Goal: Information Seeking & Learning: Find specific fact

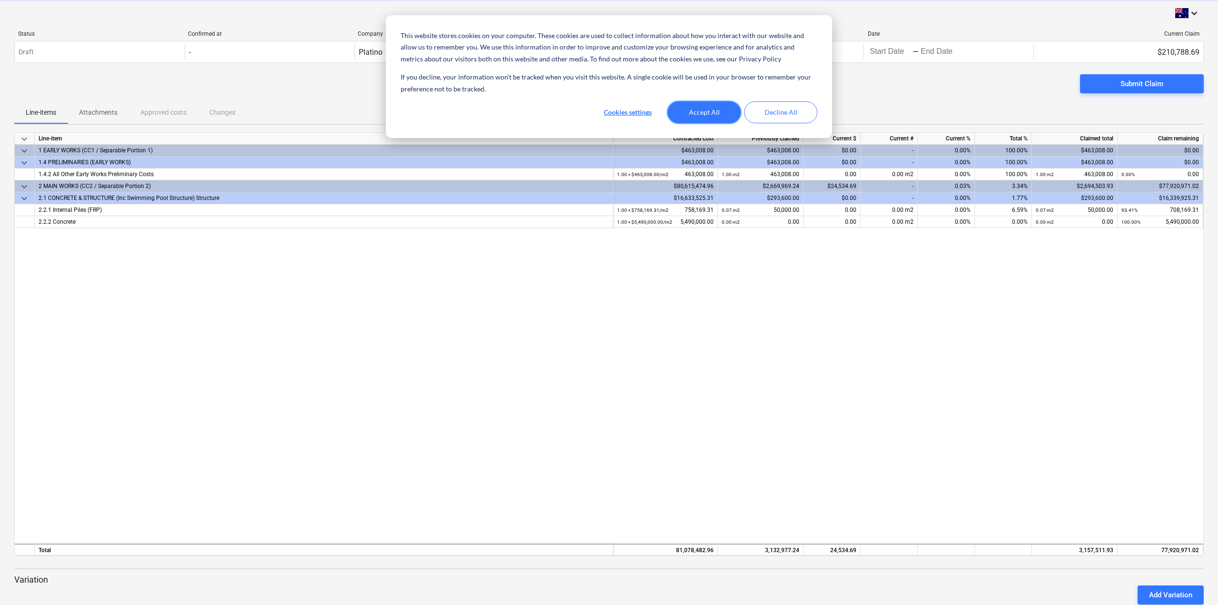
click at [693, 112] on button "Accept All" at bounding box center [703, 112] width 73 height 22
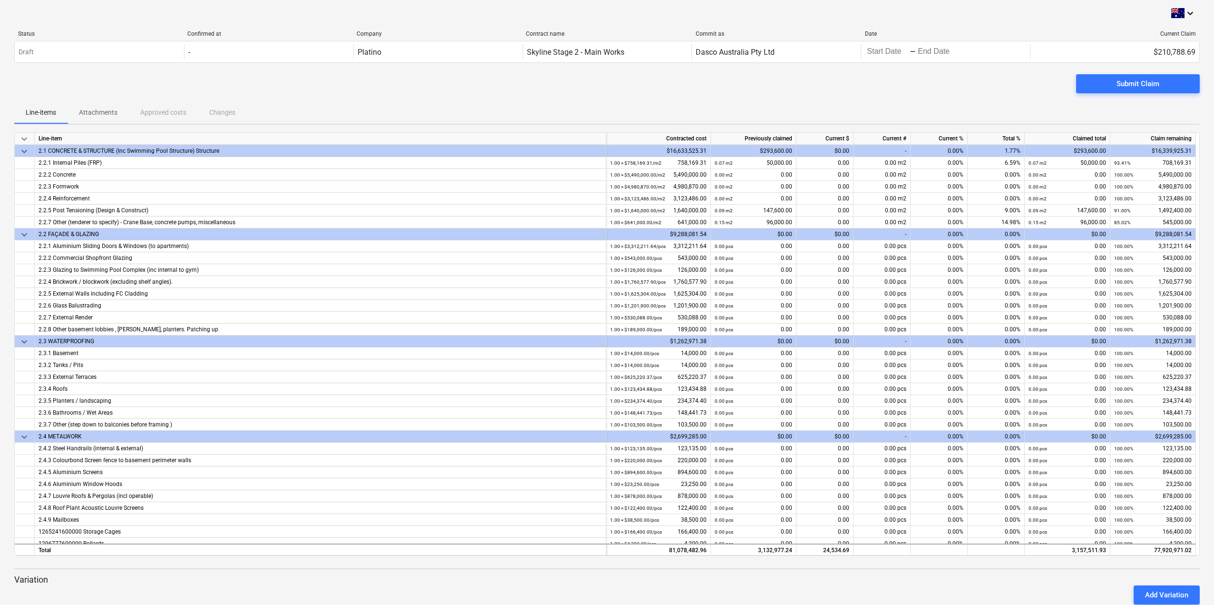
scroll to position [60, 0]
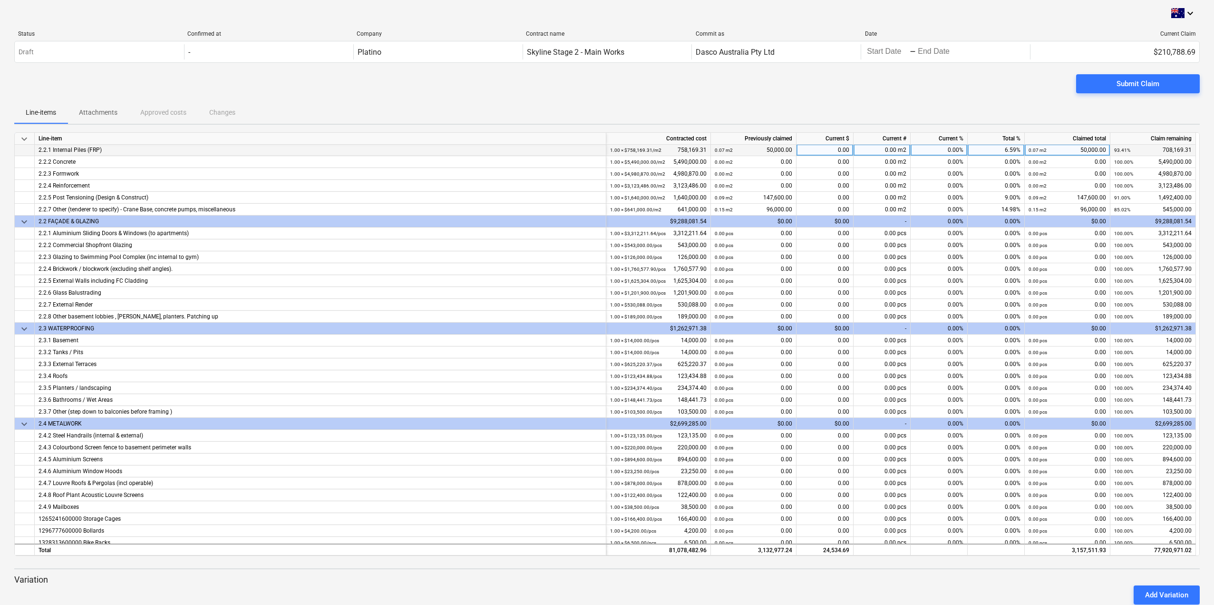
click at [58, 150] on div "2.2.1 Internal Piles (FRP)" at bounding box center [321, 150] width 564 height 12
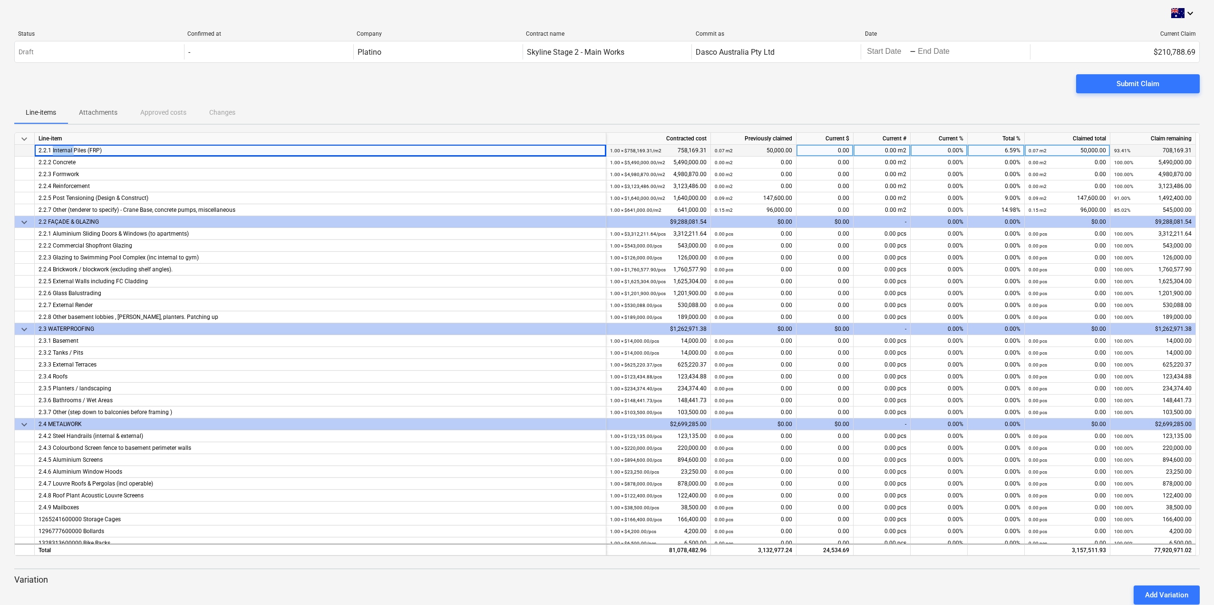
click at [58, 150] on div "2.2.1 Internal Piles (FRP)" at bounding box center [321, 151] width 564 height 12
click at [59, 162] on div "2.2.2 Concrete" at bounding box center [321, 162] width 564 height 12
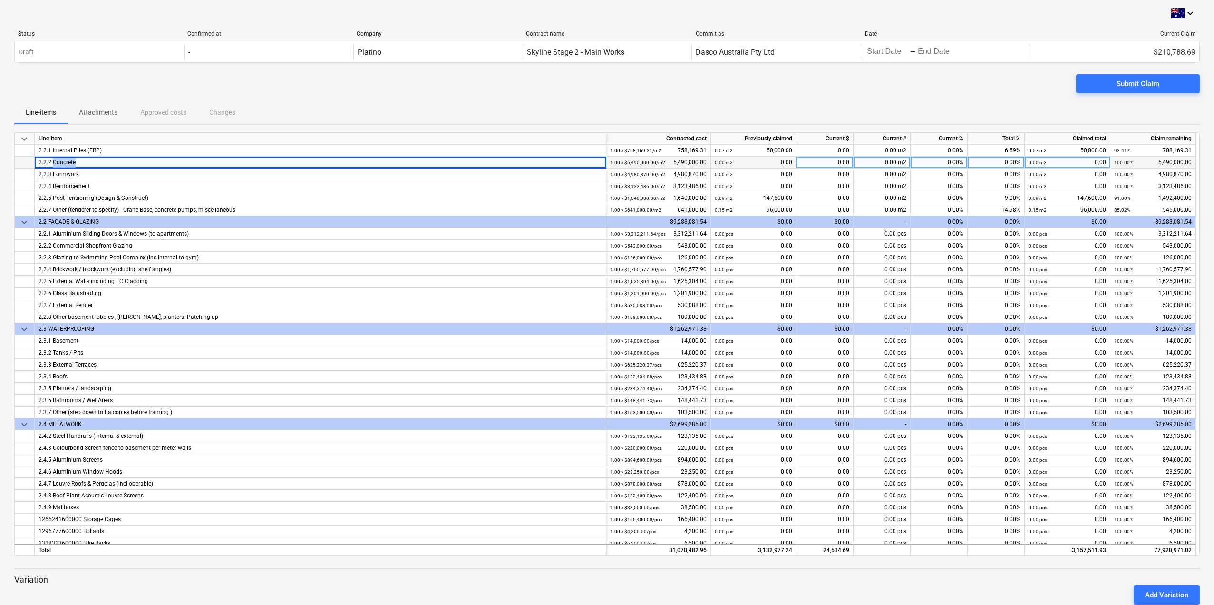
click at [59, 162] on div "2.2.2 Concrete" at bounding box center [321, 162] width 564 height 12
click at [49, 175] on div "2.2.3 Formwork" at bounding box center [321, 174] width 564 height 12
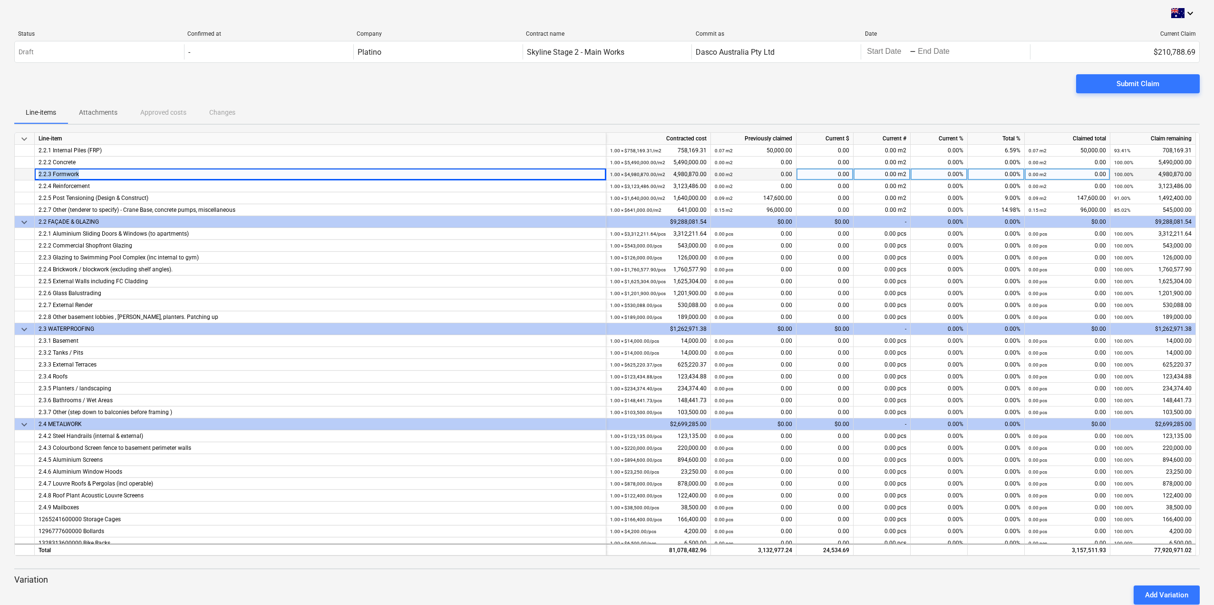
click at [49, 175] on div "2.2.3 Formwork" at bounding box center [321, 174] width 564 height 12
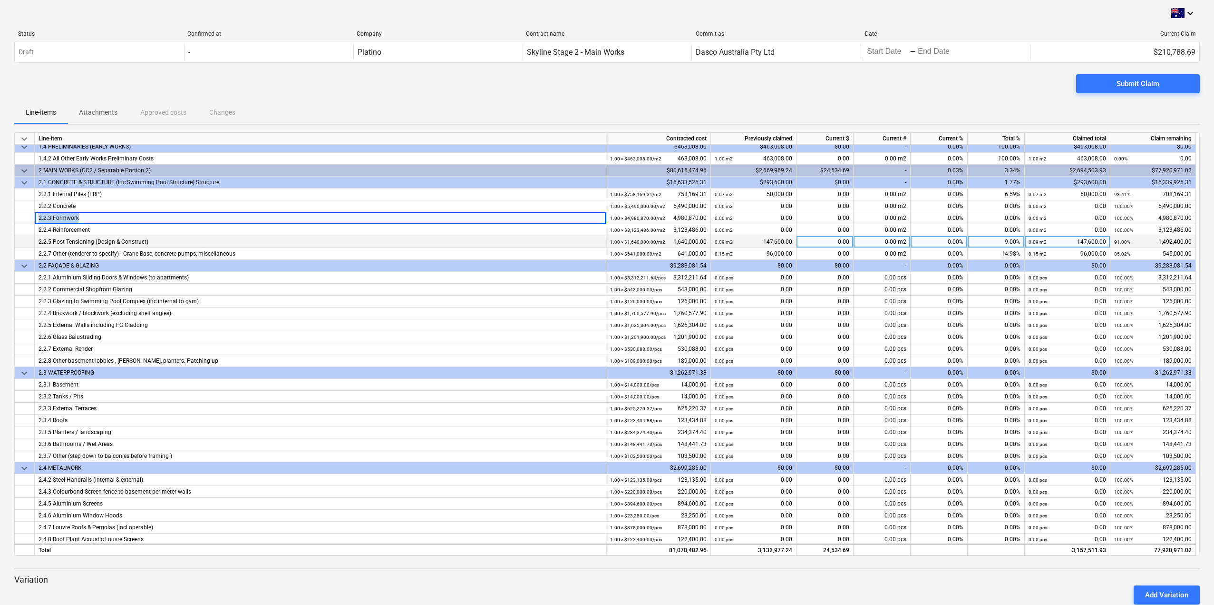
scroll to position [12, 0]
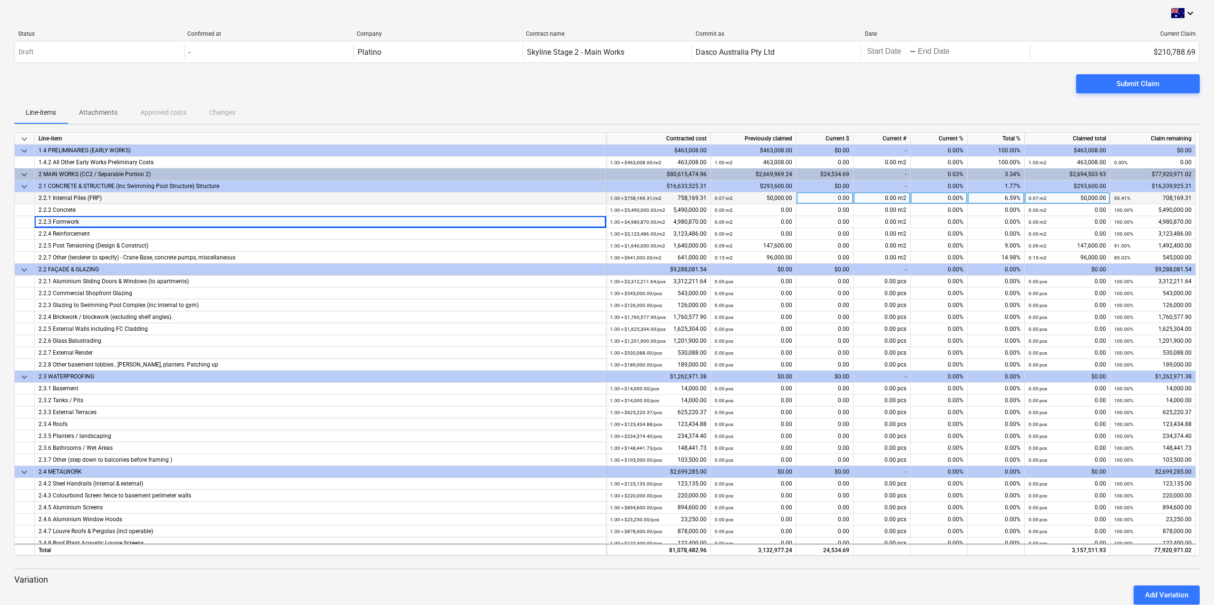
click at [66, 196] on div "2.2.1 Internal Piles (FRP)" at bounding box center [321, 198] width 564 height 12
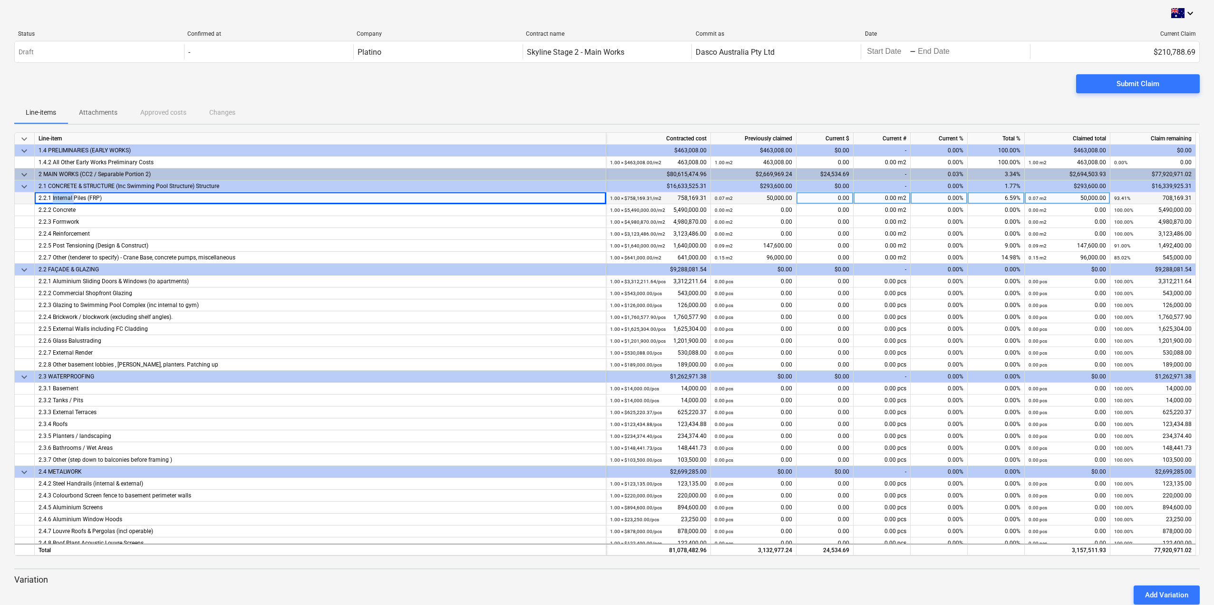
click at [66, 196] on div "2.2.1 Internal Piles (FRP)" at bounding box center [321, 198] width 564 height 12
click at [42, 200] on div "2.2.1 Internal Piles (FRP)" at bounding box center [321, 198] width 564 height 12
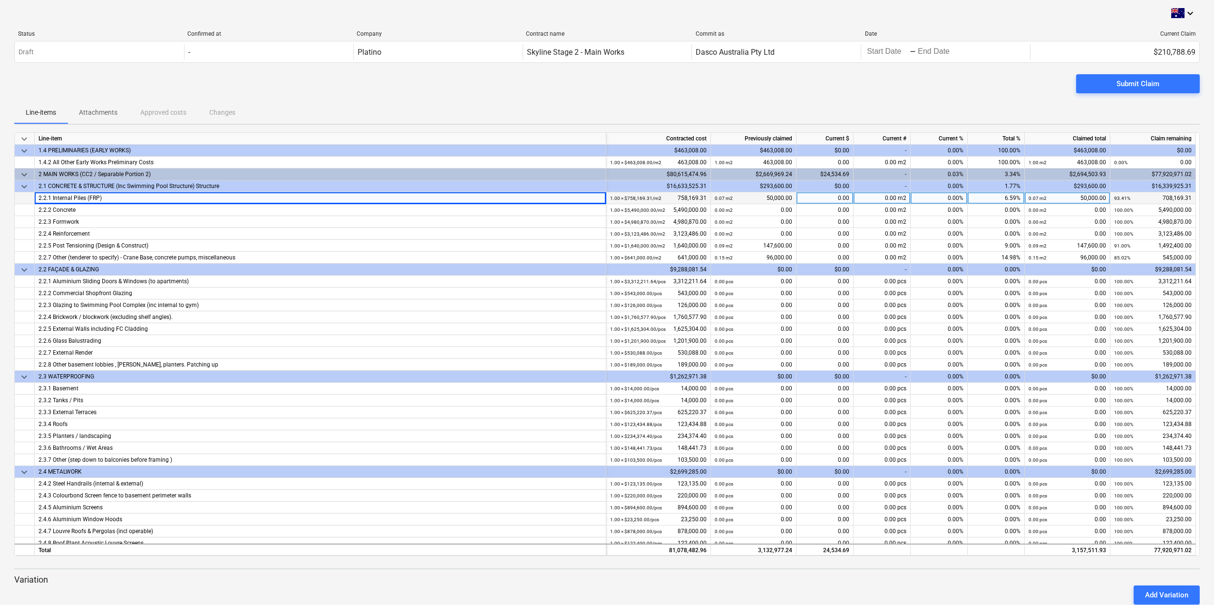
click at [698, 199] on div "1.00 × $758,169.31 / m2 758,169.31" at bounding box center [658, 198] width 97 height 12
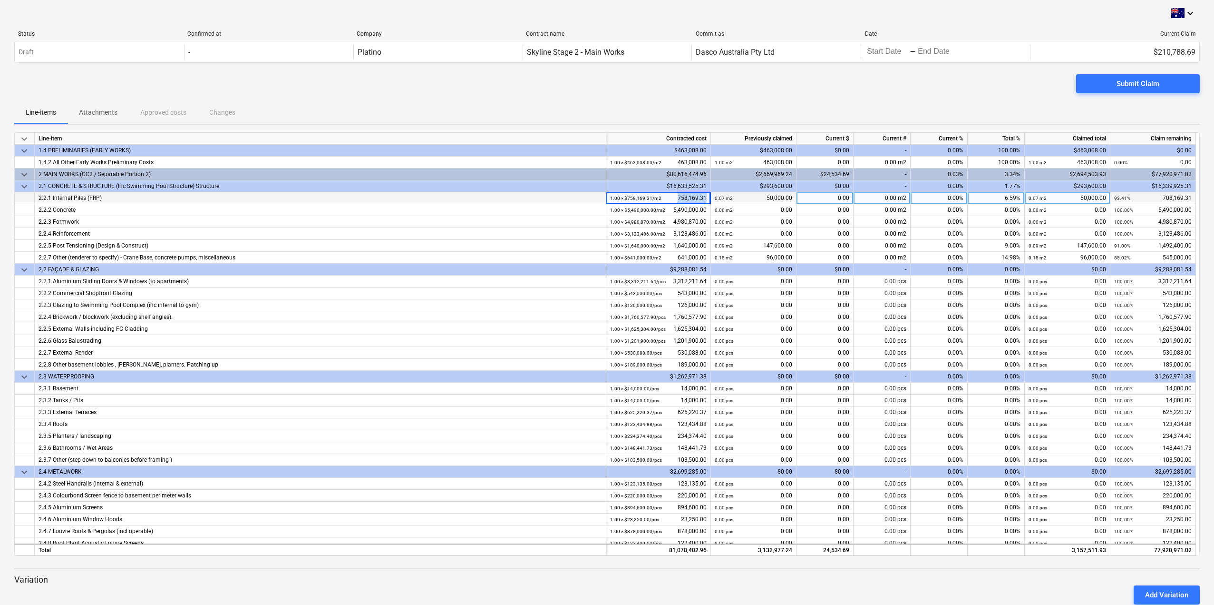
click at [698, 199] on div "1.00 × $758,169.31 / m2 758,169.31" at bounding box center [658, 198] width 97 height 12
click at [85, 198] on div "2.2.1 Internal Piles (FRP)" at bounding box center [321, 198] width 564 height 12
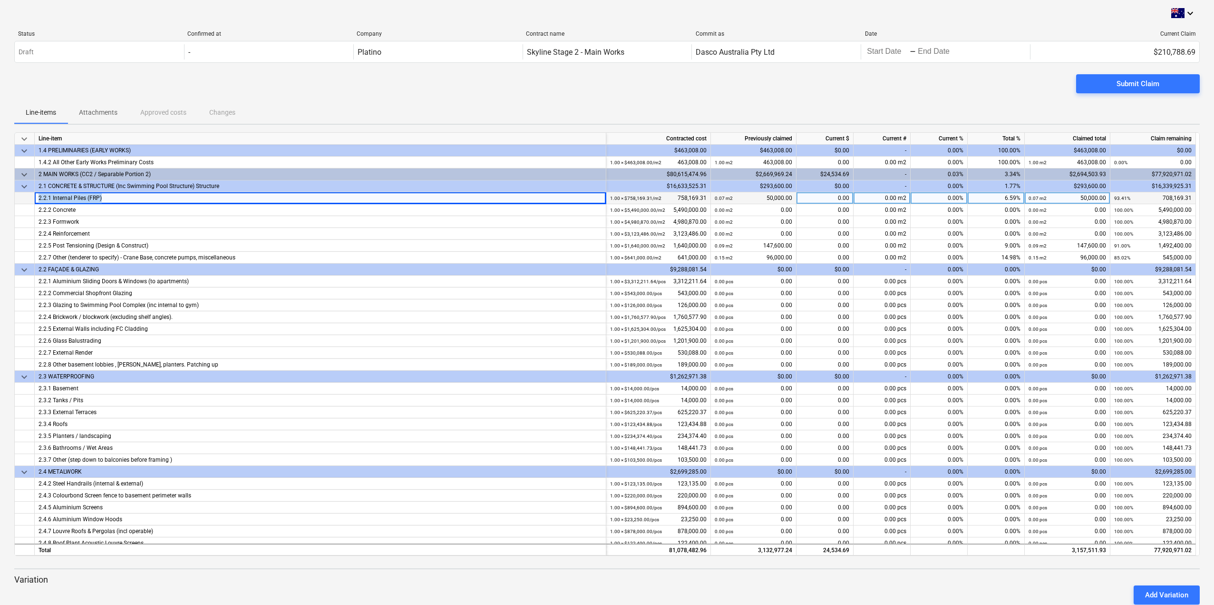
click at [85, 198] on div "2.2.1 Internal Piles (FRP)" at bounding box center [321, 198] width 564 height 12
click at [57, 270] on div "2.2 FAÇADE & GLAZING" at bounding box center [321, 270] width 564 height 12
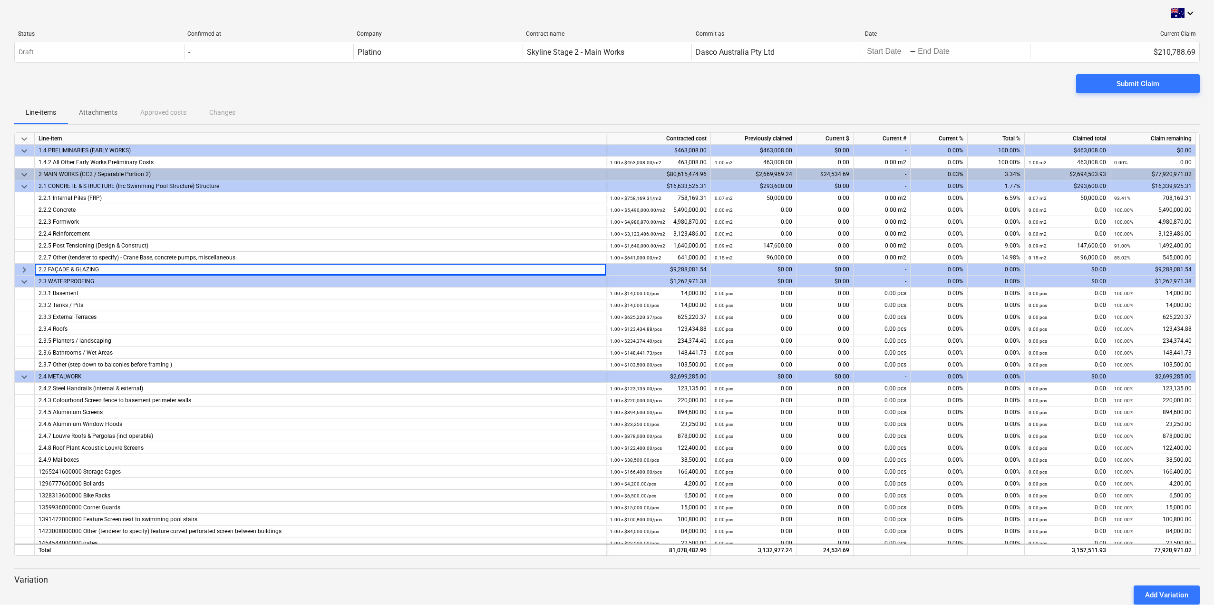
click at [57, 270] on div "2.2 FAÇADE & GLAZING" at bounding box center [321, 270] width 564 height 12
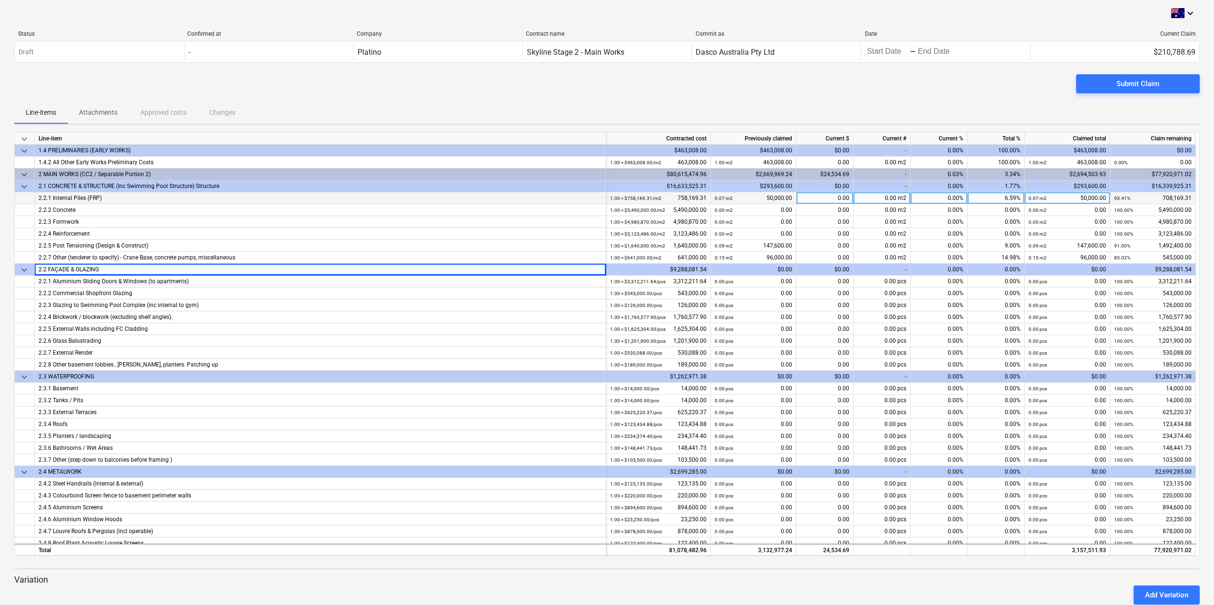
click at [58, 195] on div "2.2.1 Internal Piles (FRP)" at bounding box center [321, 198] width 564 height 12
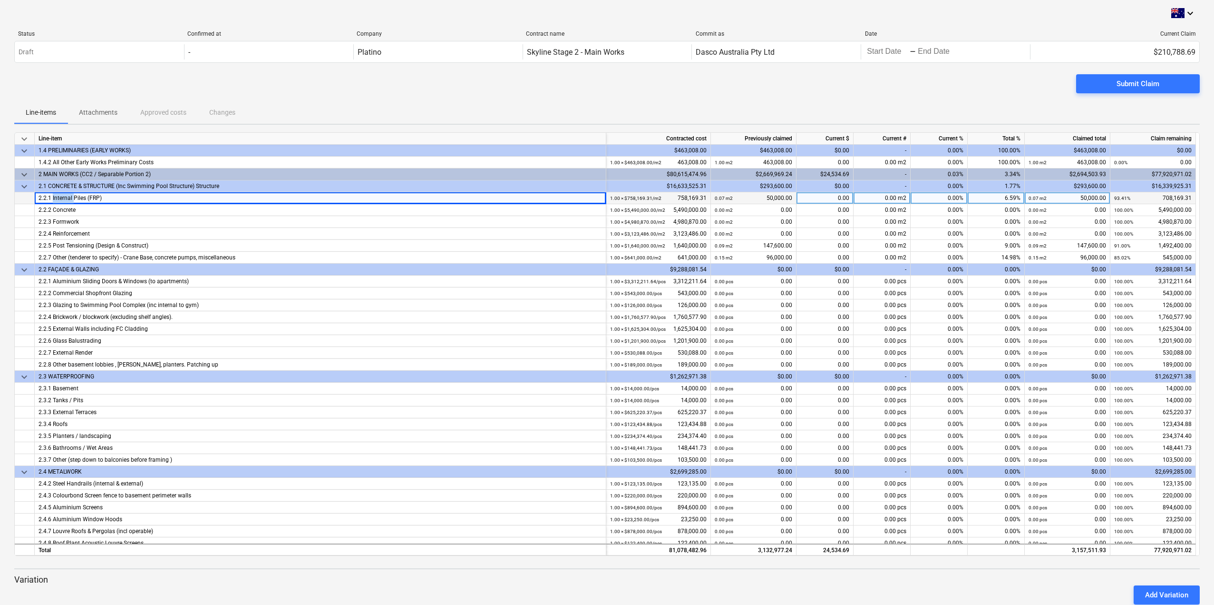
click at [58, 195] on div "2.2.1 Internal Piles (FRP)" at bounding box center [321, 198] width 564 height 12
drag, startPoint x: 789, startPoint y: 198, endPoint x: 767, endPoint y: 199, distance: 21.9
click at [767, 199] on div "0.07 m2 50,000.00" at bounding box center [754, 198] width 78 height 12
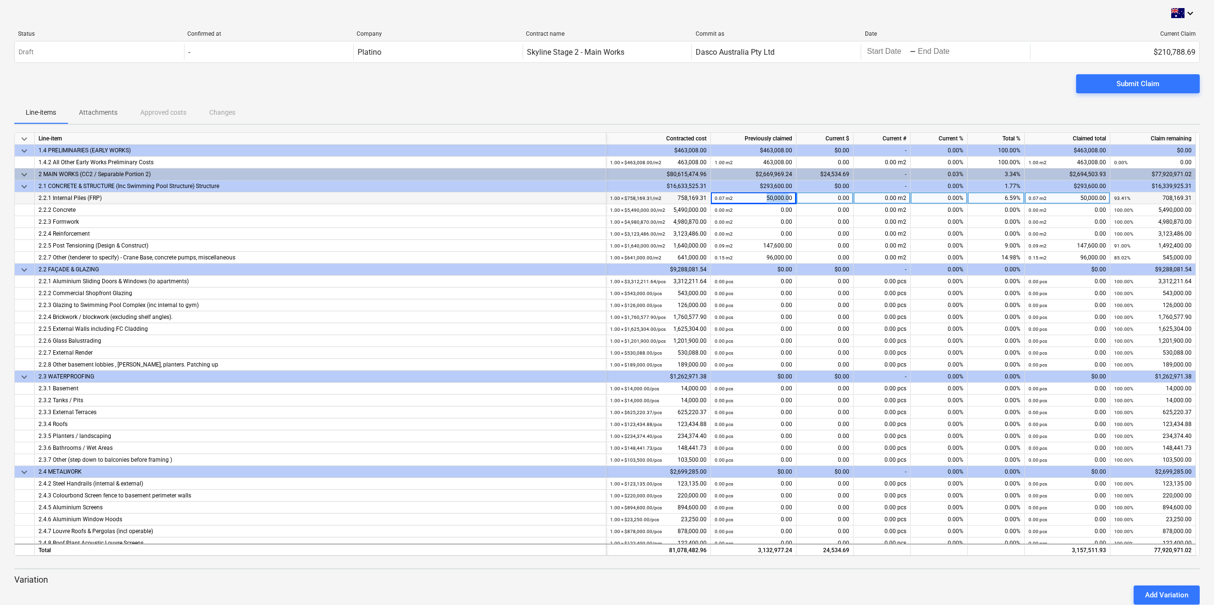
click at [767, 199] on div "0.07 m2 50,000.00" at bounding box center [754, 198] width 78 height 12
click at [35, 197] on div "2.2.1 Internal Piles (FRP)" at bounding box center [321, 198] width 572 height 12
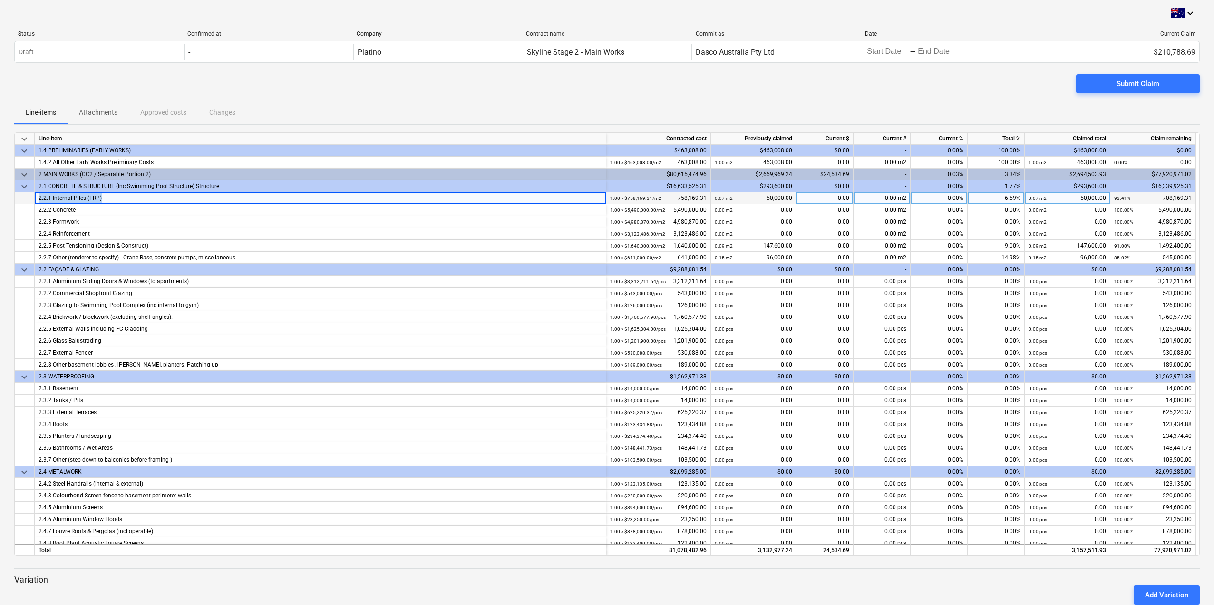
click at [35, 197] on div "2.2.1 Internal Piles (FRP)" at bounding box center [321, 198] width 572 height 12
click at [678, 198] on div "1.00 × $758,169.31 / m2 758,169.31" at bounding box center [658, 198] width 97 height 12
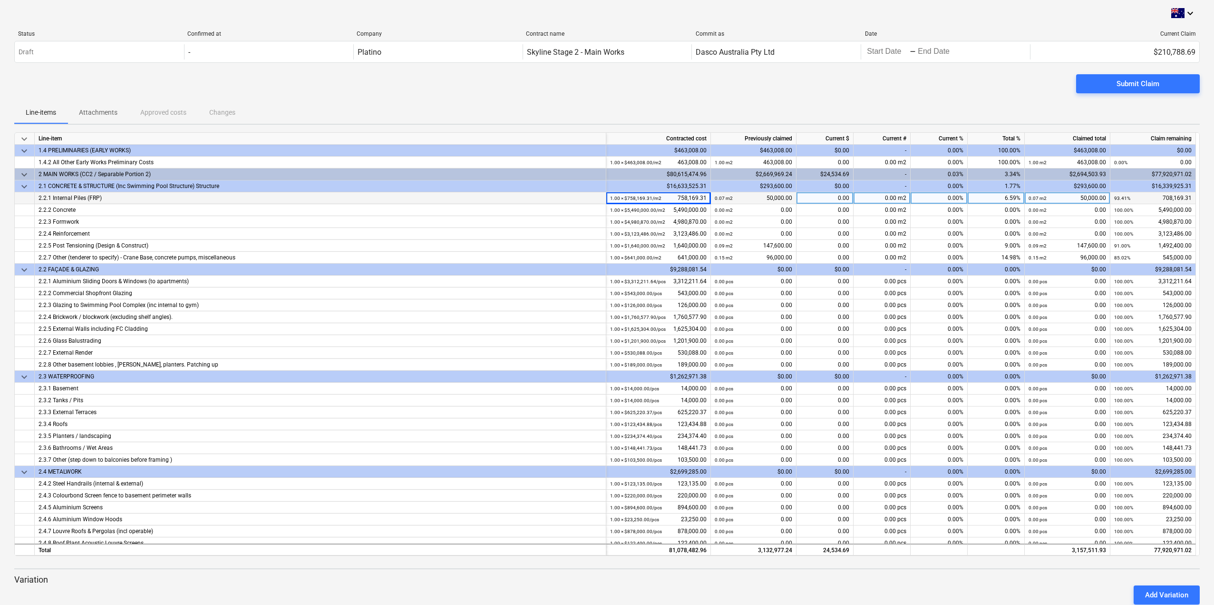
click at [678, 198] on div "1.00 × $758,169.31 / m2 758,169.31" at bounding box center [658, 198] width 97 height 12
click at [704, 196] on div "1.00 × $758,169.31 / m2 758,169.31" at bounding box center [658, 198] width 97 height 12
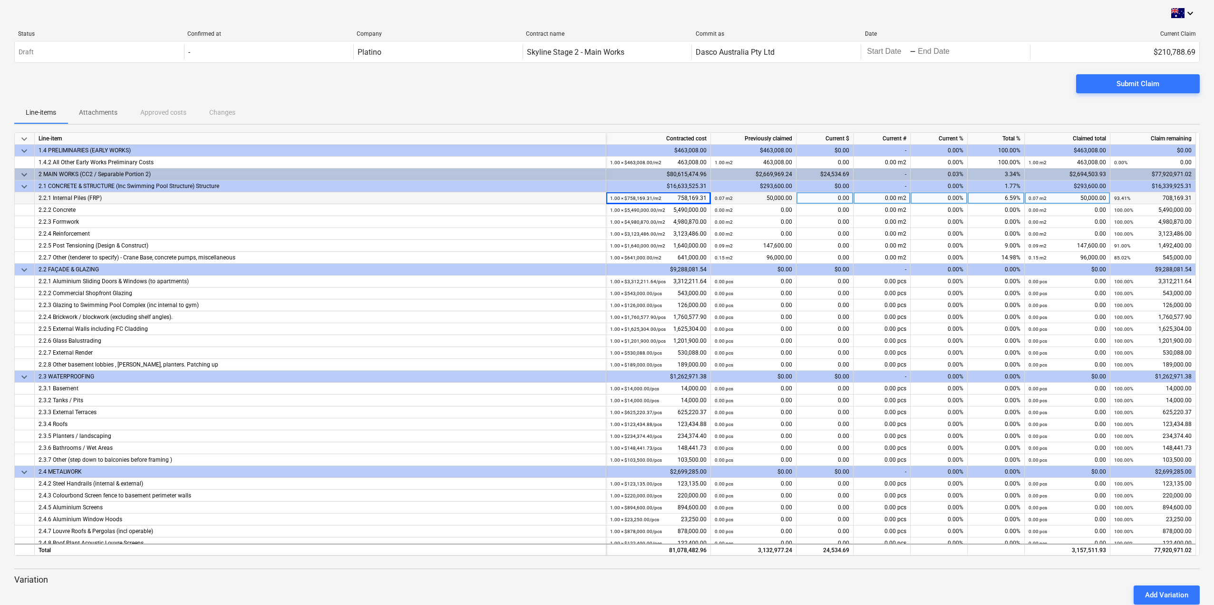
click at [91, 199] on div "2.2.1 Internal Piles (FRP)" at bounding box center [321, 198] width 564 height 12
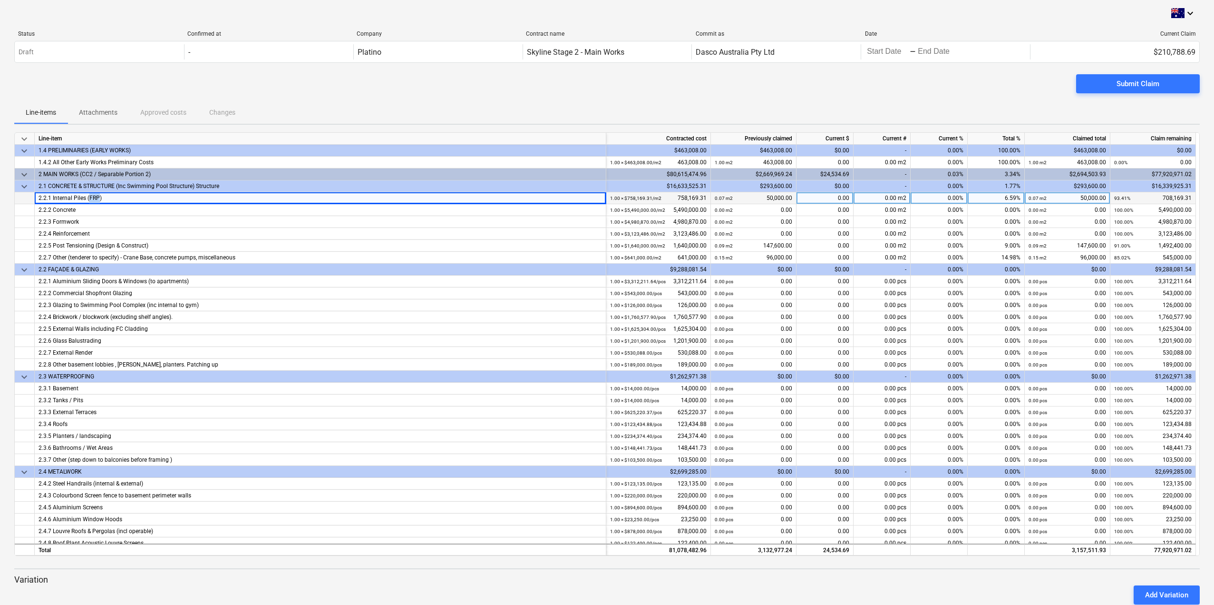
click at [91, 199] on div "2.2.1 Internal Piles (FRP)" at bounding box center [321, 198] width 564 height 12
click at [697, 197] on div "1.00 × $758,169.31 / m2 758,169.31" at bounding box center [658, 198] width 97 height 12
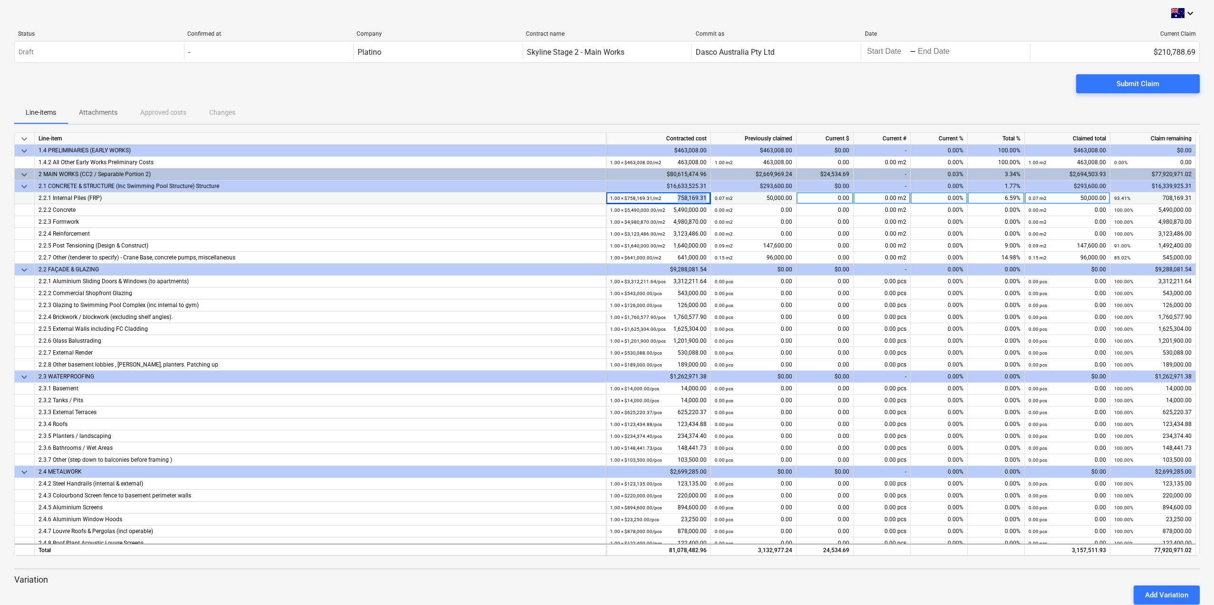
click at [697, 197] on div "1.00 × $758,169.31 / m2 758,169.31" at bounding box center [658, 198] width 97 height 12
click at [66, 199] on div "2.2.1 Internal Piles (FRP)" at bounding box center [321, 198] width 564 height 12
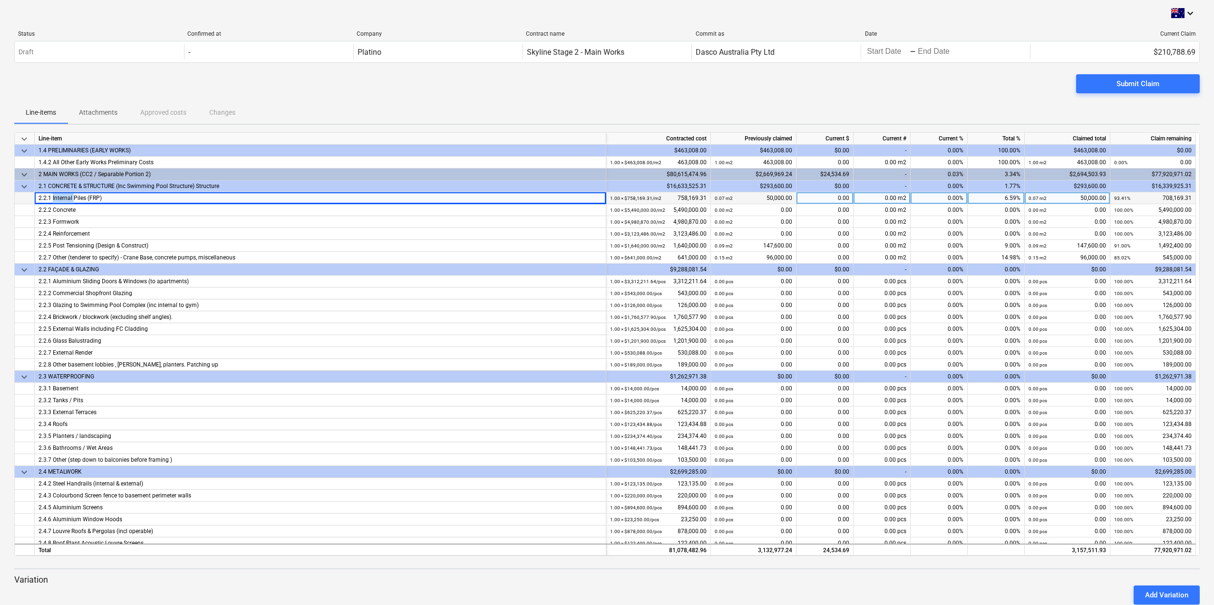
click at [66, 199] on div "2.2.1 Internal Piles (FRP)" at bounding box center [321, 198] width 564 height 12
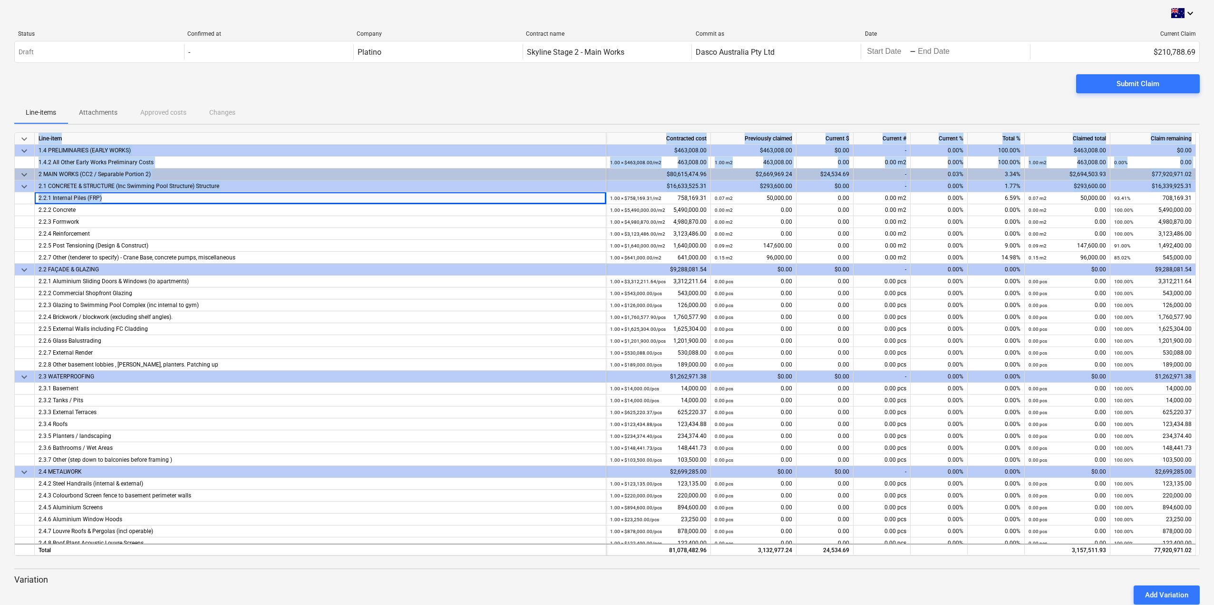
scroll to position [0, 4]
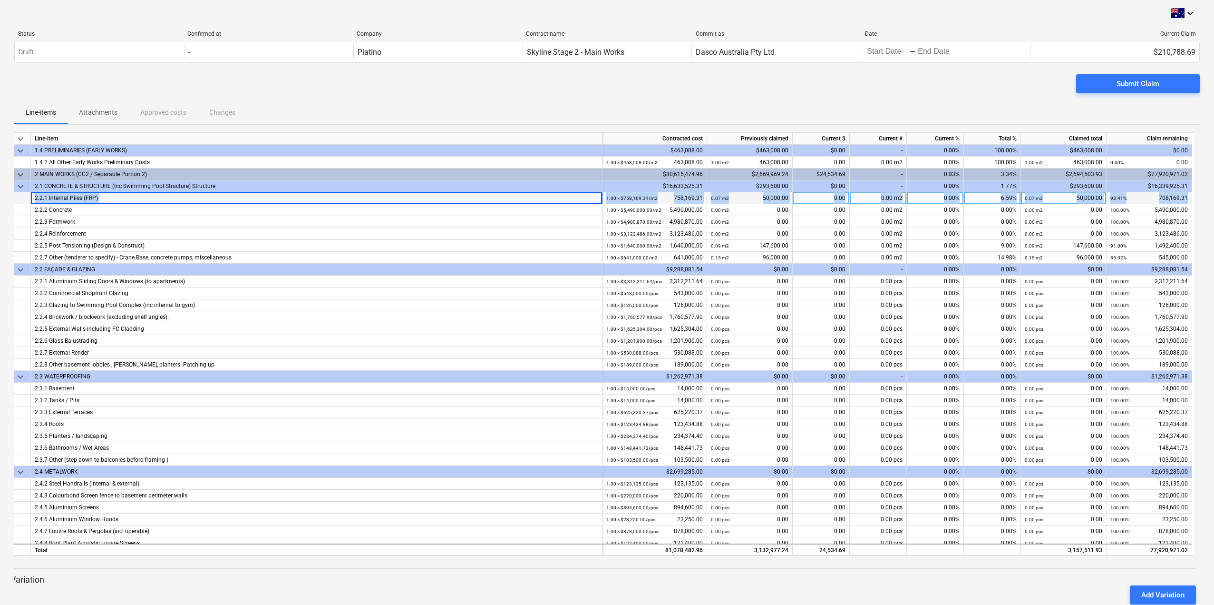
drag, startPoint x: 66, startPoint y: 199, endPoint x: 1184, endPoint y: 199, distance: 1118.3
click at [0, 0] on div "2.2.1 Internal Piles (FRP) 1.00 × $758,169.31 / m2 758,169.31 0.07 m2 50,000.00…" at bounding box center [0, 0] width 0 height 0
click at [67, 197] on div "2.2.1 Internal Piles (FRP)" at bounding box center [317, 198] width 564 height 12
click at [77, 194] on div "2.2.1 Internal Piles (FRP)" at bounding box center [317, 198] width 564 height 12
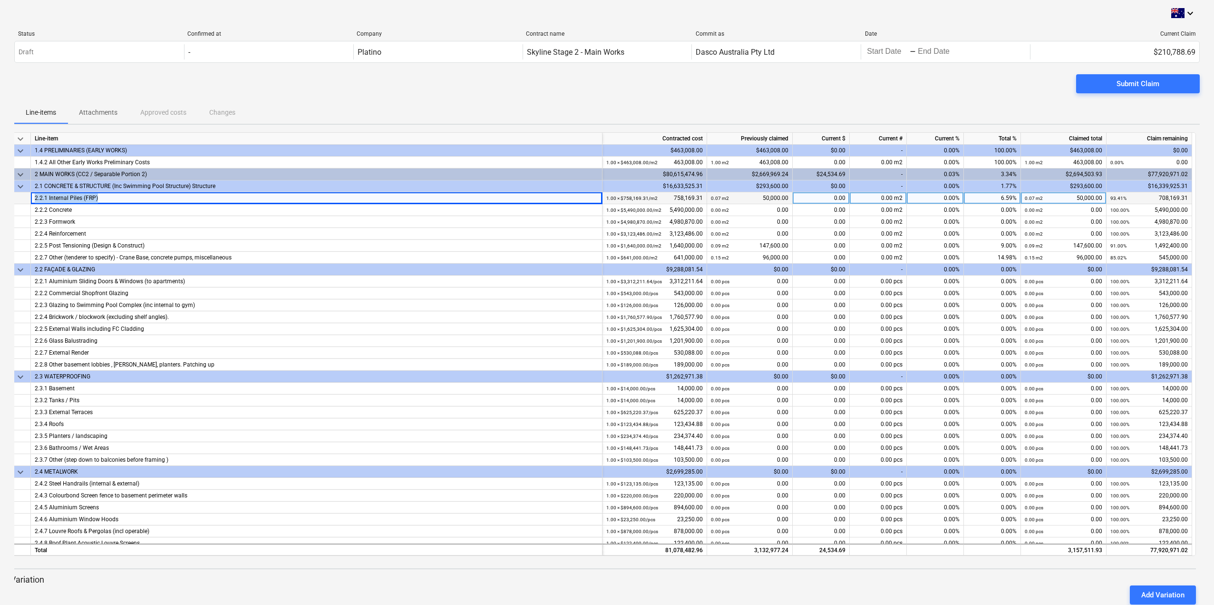
click at [77, 194] on div "2.2.1 Internal Piles (FRP)" at bounding box center [317, 198] width 564 height 12
click at [690, 197] on div "1.00 × $758,169.31 / m2 758,169.31" at bounding box center [654, 198] width 97 height 12
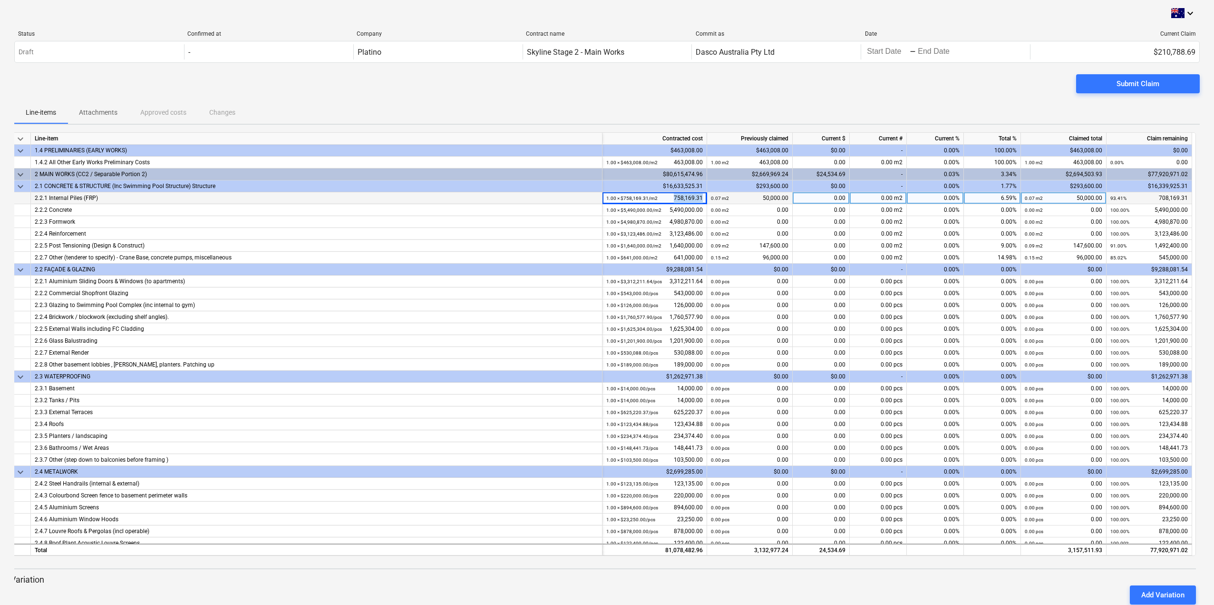
click at [690, 197] on div "1.00 × $758,169.31 / m2 758,169.31" at bounding box center [654, 198] width 97 height 12
click at [773, 118] on div "Line-items Attachments Approved costs Changes" at bounding box center [607, 112] width 1186 height 23
click at [683, 210] on div "1.00 × $5,490,000.00 / m2 5,490,000.00" at bounding box center [654, 210] width 97 height 12
